Goal: Navigation & Orientation: Find specific page/section

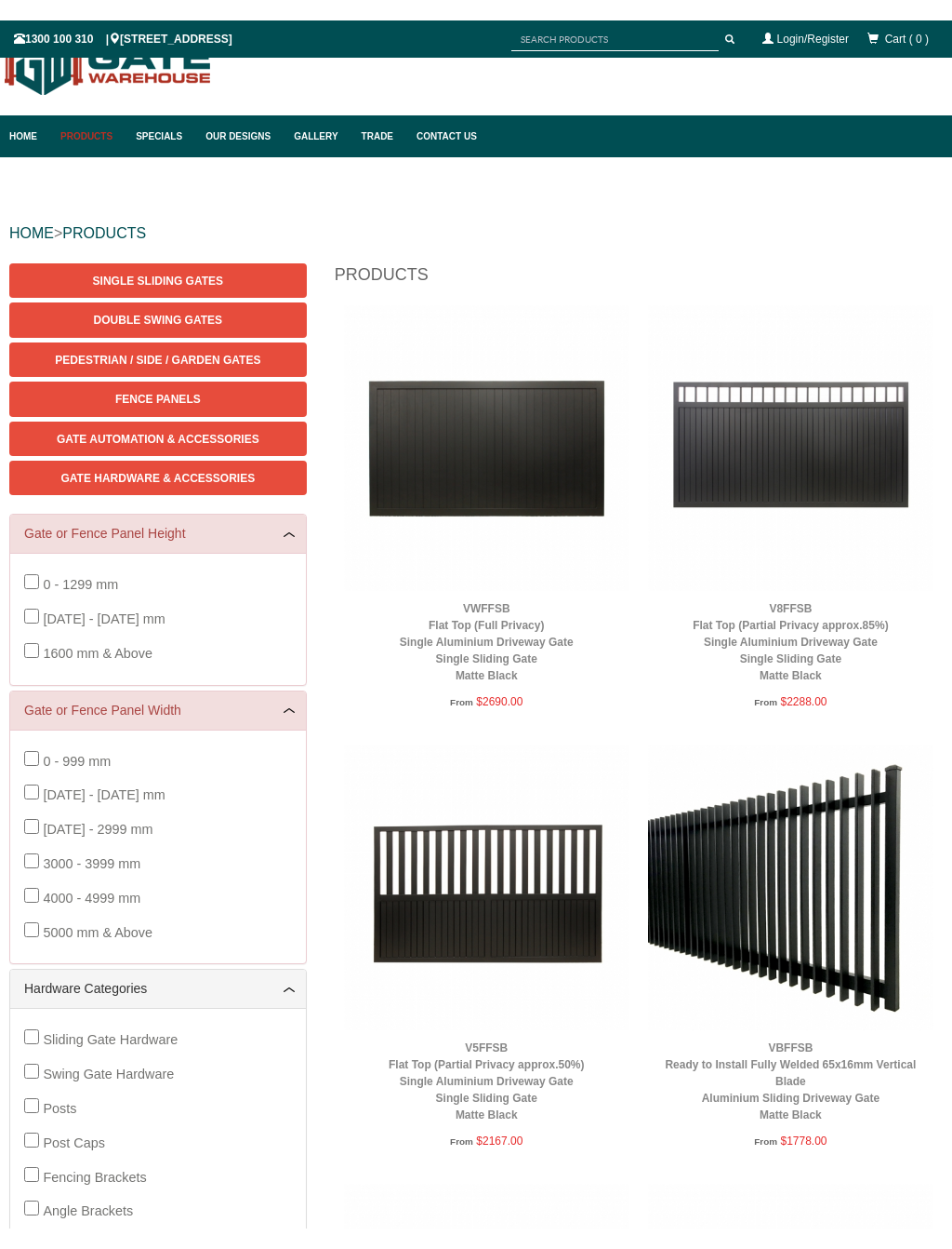
scroll to position [6, 0]
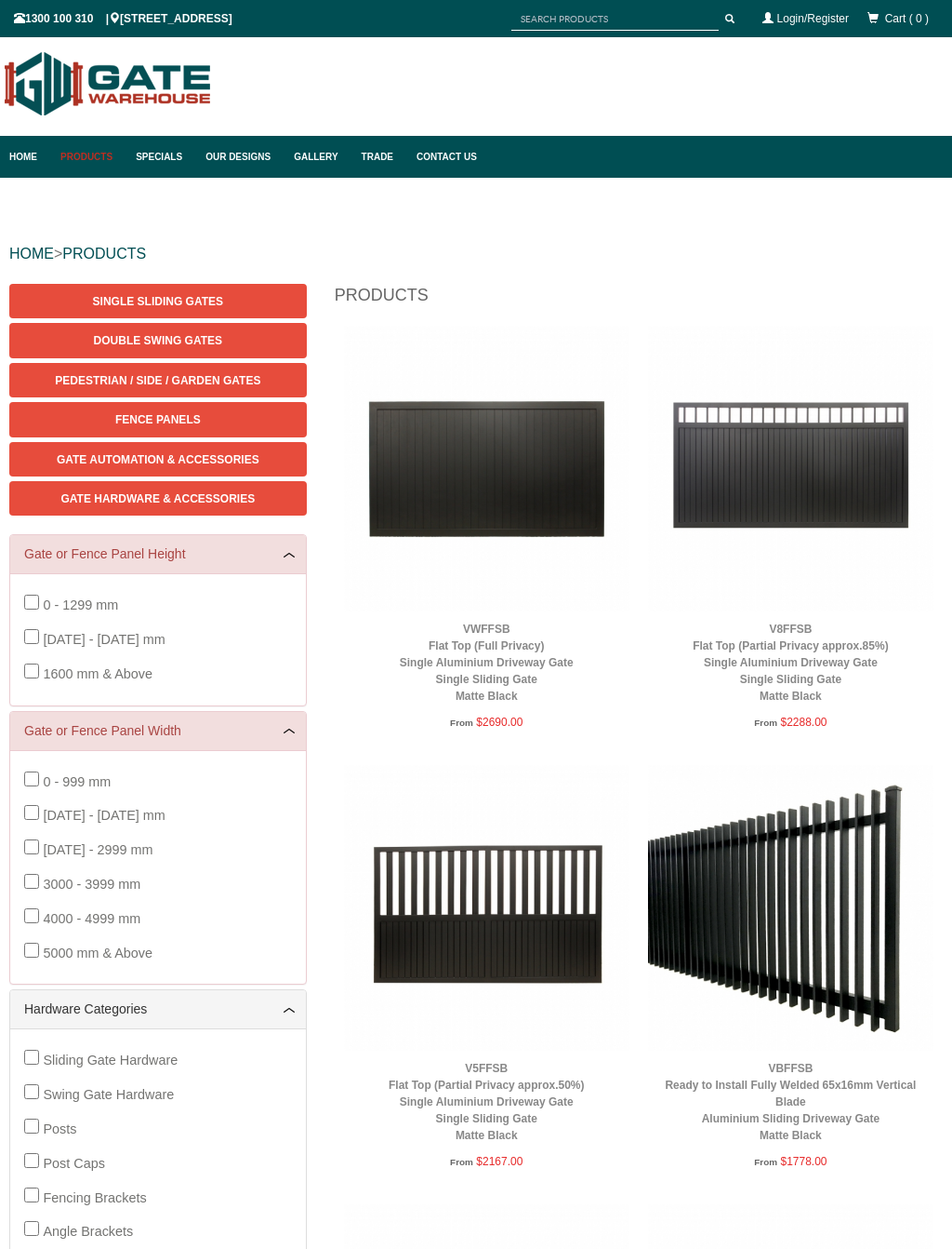
click at [874, 767] on img at bounding box center [791, 907] width 286 height 286
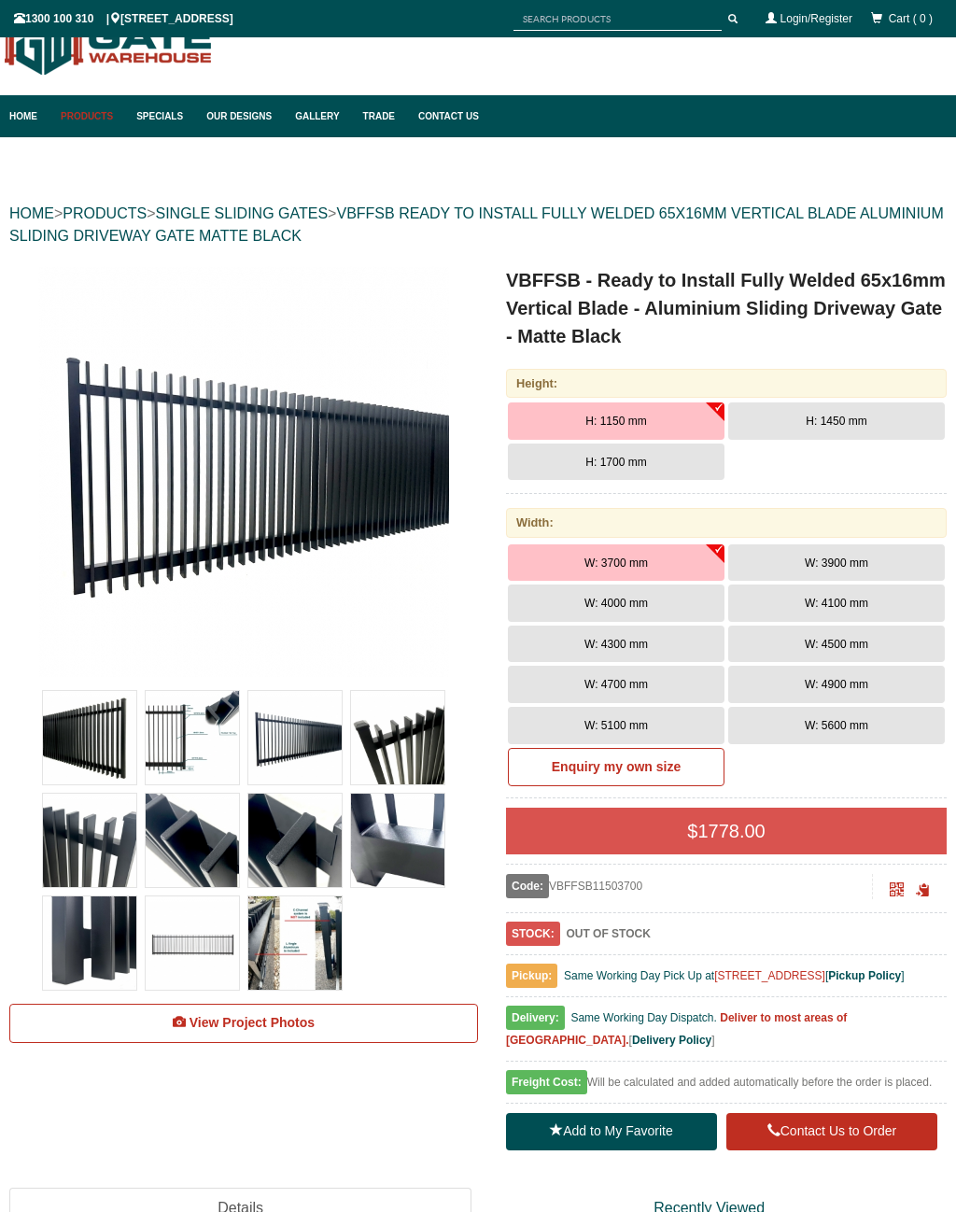
click at [78, 116] on link "Products" at bounding box center [89, 116] width 76 height 42
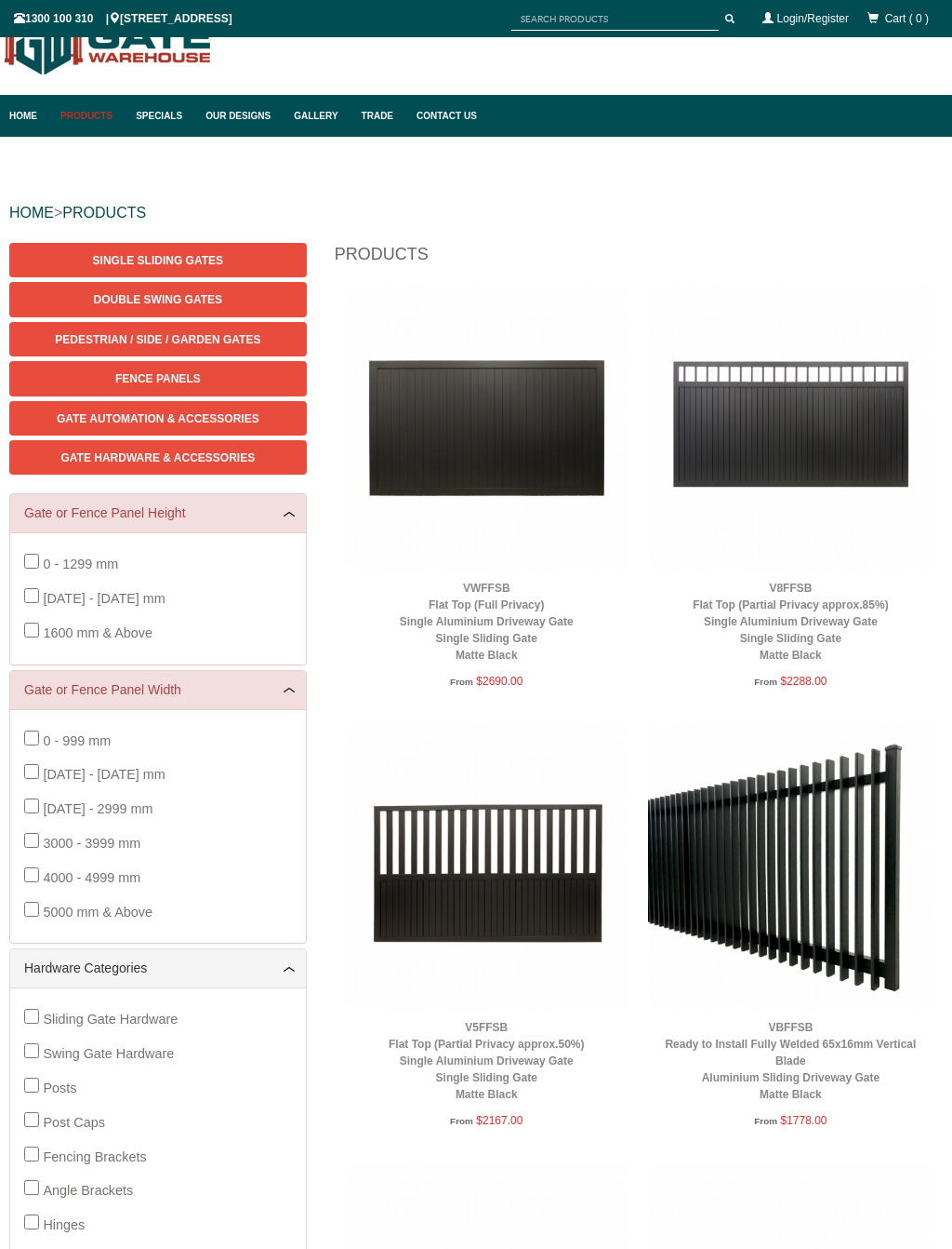
click at [181, 335] on span "Pedestrian / Side / Garden Gates" at bounding box center [157, 339] width 205 height 13
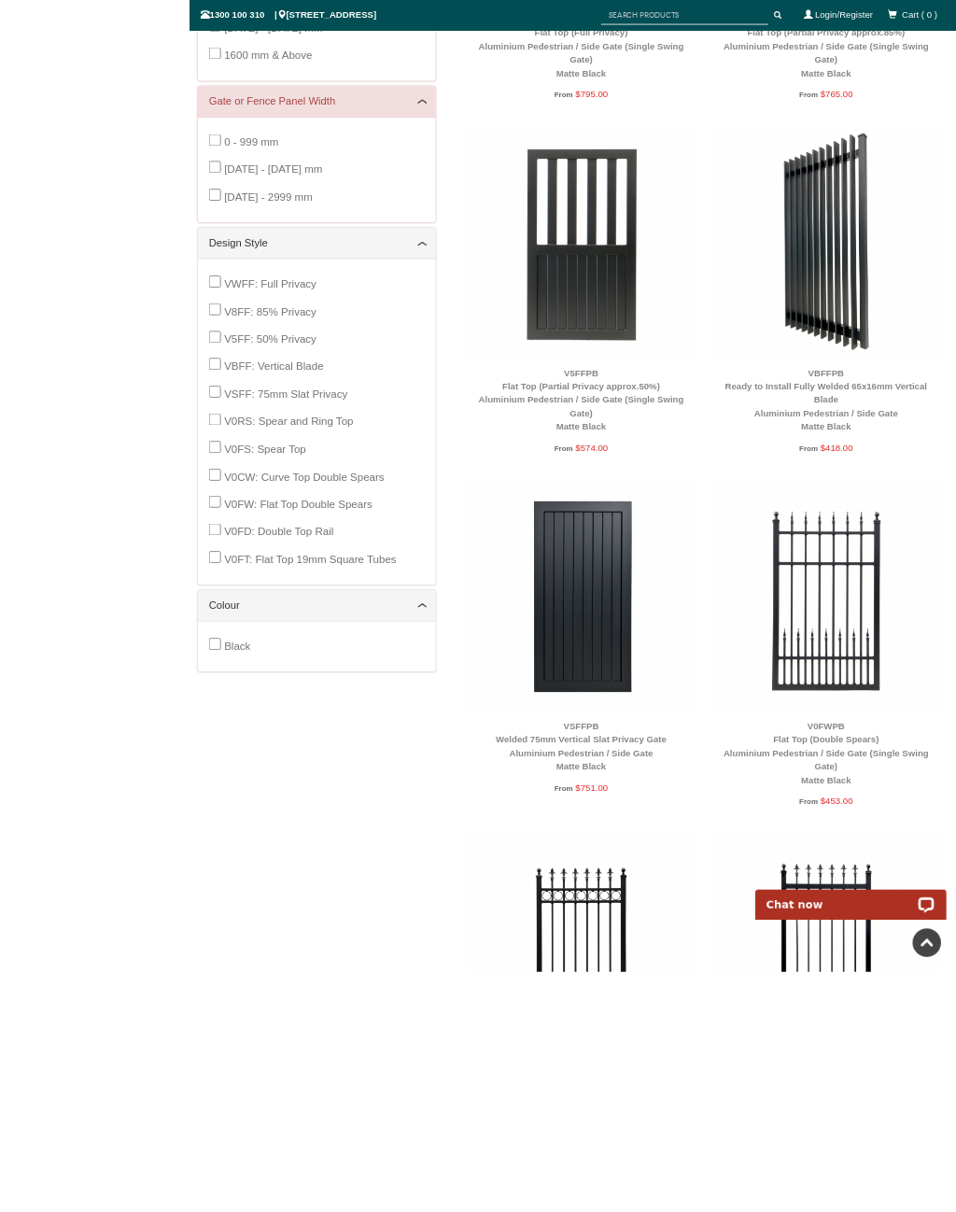
scroll to position [935, 0]
